Goal: Find specific page/section: Find specific page/section

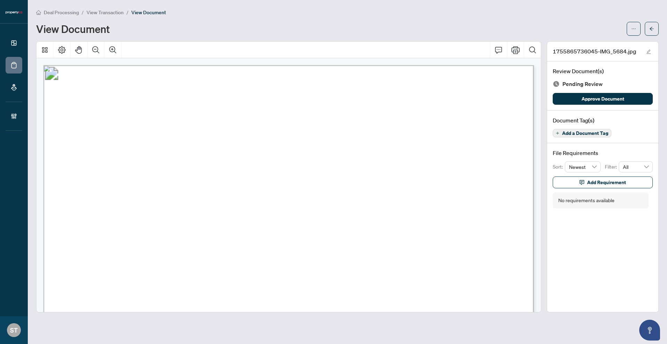
click at [61, 12] on span "Deal Processing" at bounding box center [61, 12] width 35 height 6
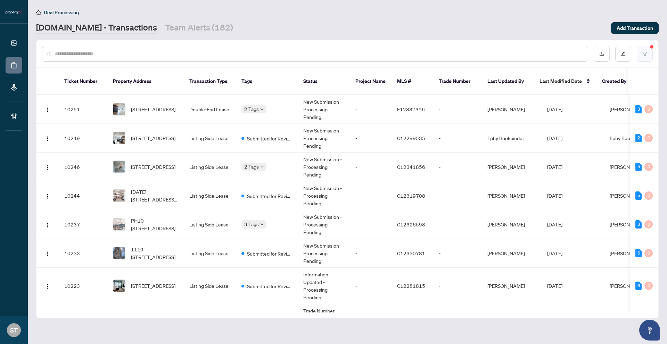
click at [640, 51] on button "button" at bounding box center [644, 54] width 16 height 16
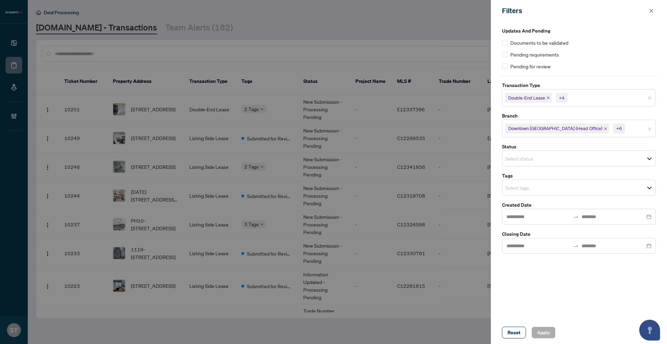
click at [409, 11] on div at bounding box center [333, 172] width 667 height 344
click at [651, 9] on icon "close" at bounding box center [651, 10] width 5 height 5
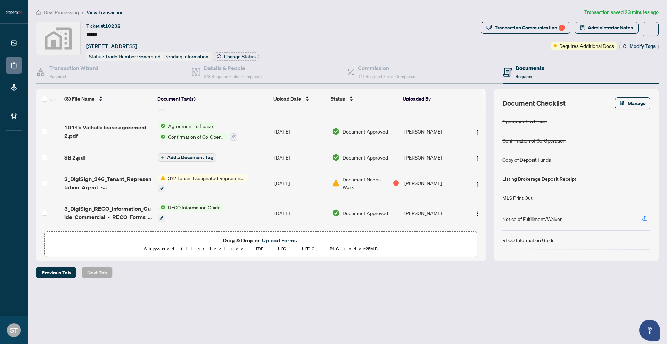
scroll to position [105, 0]
click at [361, 180] on span "Document Needs Work" at bounding box center [366, 182] width 49 height 15
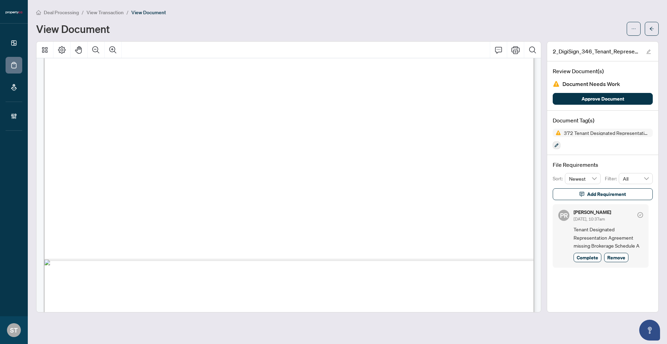
scroll to position [2346, 0]
